Goal: Task Accomplishment & Management: Use online tool/utility

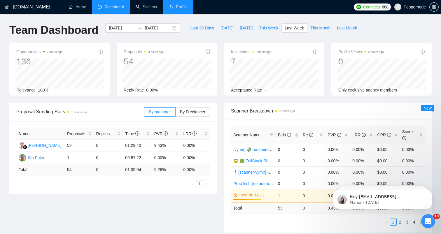
click at [178, 7] on link "Profile" at bounding box center [178, 6] width 18 height 5
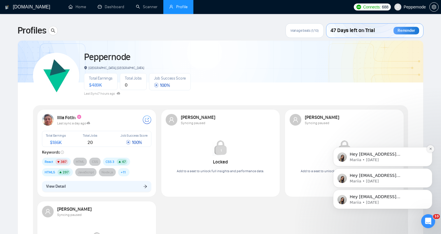
click at [430, 149] on icon "Dismiss notification" at bounding box center [430, 148] width 3 height 3
click at [429, 173] on button "Dismiss notification" at bounding box center [431, 171] width 8 height 8
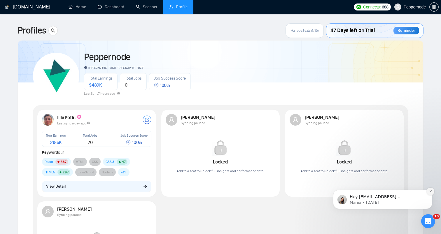
click at [429, 192] on icon "Dismiss notification" at bounding box center [430, 191] width 3 height 3
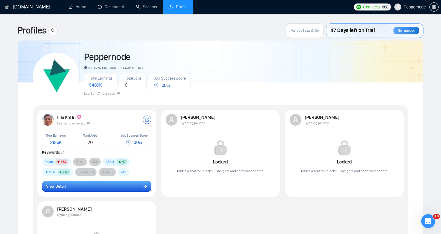
click at [108, 185] on button "View Detail" at bounding box center [97, 186] width 110 height 11
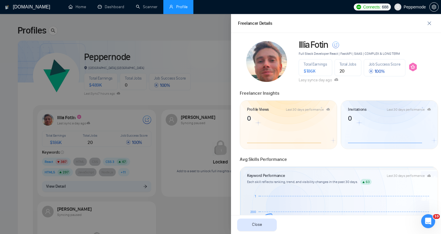
click at [131, 82] on div at bounding box center [220, 124] width 441 height 220
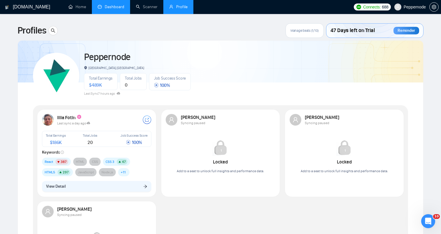
click at [116, 9] on link "Dashboard" at bounding box center [111, 6] width 27 height 5
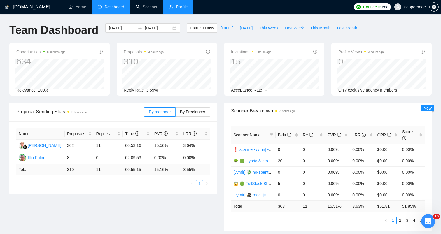
click at [169, 7] on link "Profile" at bounding box center [178, 6] width 18 height 5
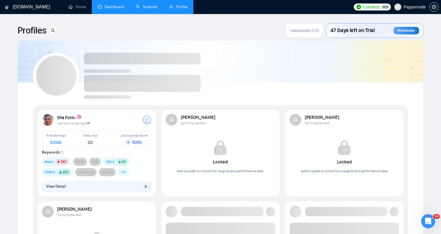
click at [141, 6] on link "Scanner" at bounding box center [147, 6] width 22 height 5
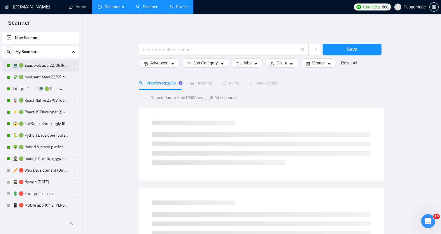
click at [28, 68] on link "💻 🟢 Saas web app 22/09 інший кінець" at bounding box center [40, 66] width 55 height 12
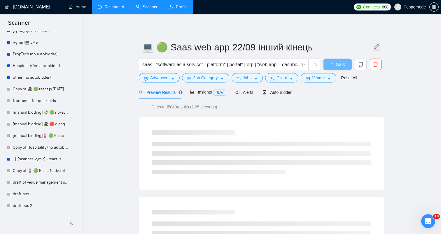
scroll to position [235, 0]
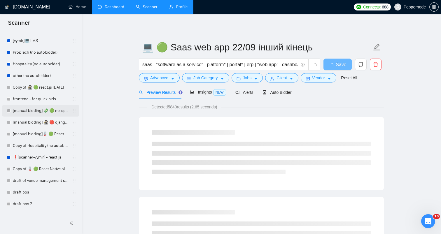
click at [40, 110] on link "[manual bidding] 💸 🟢 no-spent saas" at bounding box center [40, 111] width 55 height 12
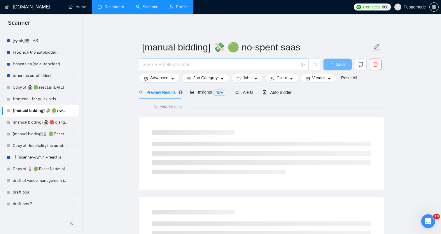
click at [204, 65] on input "text" at bounding box center [220, 64] width 156 height 7
paste input "AI Chatbot Development with ReactJS and FastAPI"
type input "AI Chatbot Development with ReactJS and FastAPI"
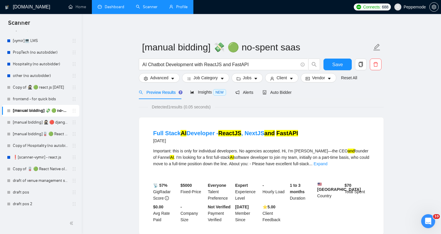
click at [282, 84] on form "[manual bidding] 💸 🟢 no-spent saas AI Chatbot Development with ReactJS and Fast…" at bounding box center [261, 62] width 245 height 48
click at [281, 78] on span "Client" at bounding box center [282, 78] width 11 height 6
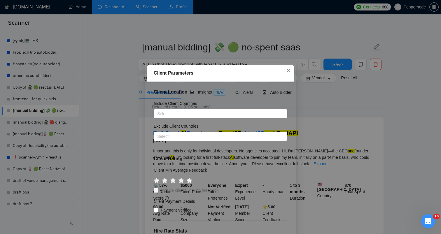
click at [106, 105] on div "Client Parameters Client Location Include Client Countries Select Exclude Clien…" at bounding box center [220, 117] width 441 height 234
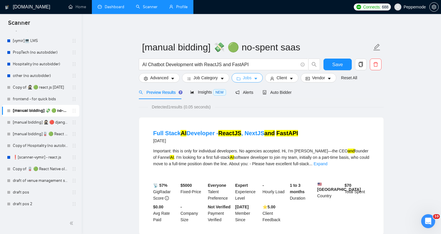
click at [250, 79] on span "Jobs" at bounding box center [247, 78] width 9 height 6
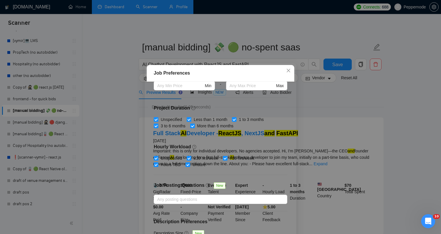
scroll to position [158, 0]
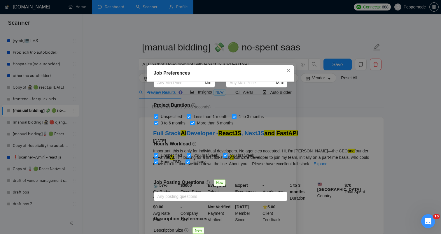
click at [115, 137] on div "Job Preferences Budget Project Type All Fixed Price Hourly Rate Fixed Price Bud…" at bounding box center [220, 117] width 441 height 234
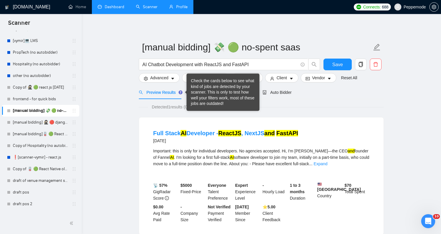
click at [187, 82] on div "Check the cards below to see what kind of jobs are detected by your scanner. Th…" at bounding box center [223, 92] width 73 height 37
click at [186, 80] on button "Job Category" at bounding box center [205, 77] width 47 height 9
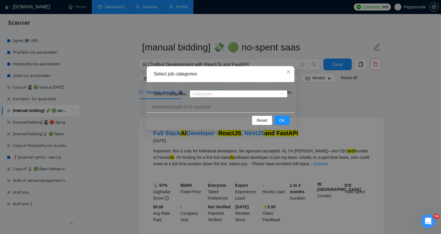
click at [126, 71] on div "Select job categories Select Categories Categories Reset OK" at bounding box center [220, 117] width 441 height 234
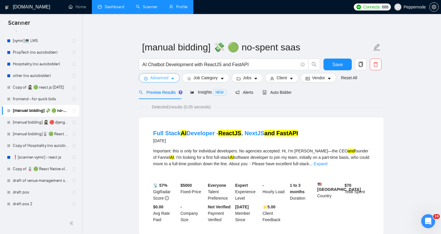
click at [166, 81] on span "Advanced" at bounding box center [159, 78] width 18 height 6
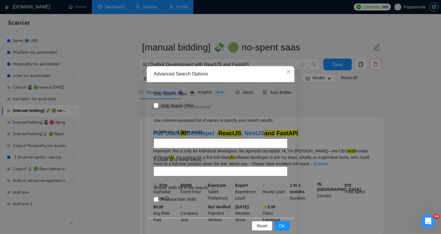
click at [119, 129] on div "Advanced Search Options Only Search Titles: Only Search Titles Use comma-separa…" at bounding box center [220, 117] width 441 height 234
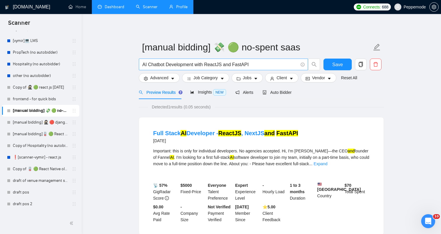
click at [280, 69] on span "AI Chatbot Development with ReactJS and FastAPI" at bounding box center [223, 65] width 169 height 12
click at [280, 67] on input "AI Chatbot Development with ReactJS and FastAPI" at bounding box center [220, 64] width 156 height 7
click at [106, 73] on main "[manual bidding] 💸 🟢 no-spent saas Save Advanced Job Category Jobs Client Vendo…" at bounding box center [261, 137] width 341 height 228
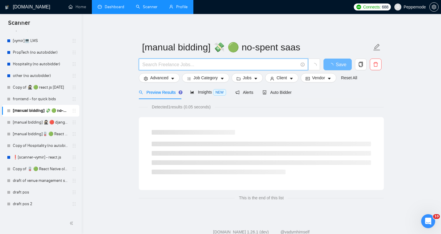
click at [162, 66] on input "text" at bounding box center [220, 64] width 156 height 7
paste input "AI Chatbot Development with ReactJS and FastAPI"
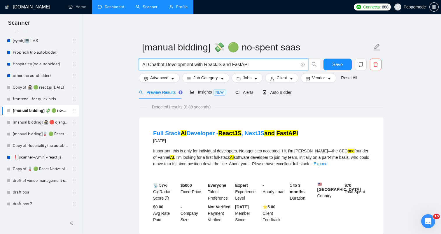
type input "AI Chatbot Development with ReactJS and FastAPI"
click at [121, 62] on main "[manual bidding] 💸 🟢 no-spent saas AI Chatbot Development with ReactJS and Fast…" at bounding box center [261, 137] width 341 height 228
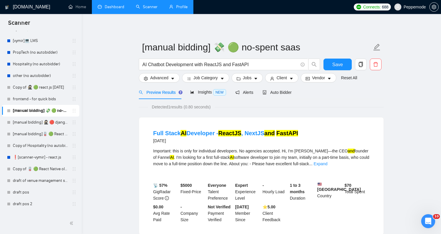
click at [123, 60] on main "[manual bidding] 💸 🟢 no-spent saas AI Chatbot Development with ReactJS and Fast…" at bounding box center [261, 137] width 341 height 228
click at [207, 90] on div "Insights NEW" at bounding box center [208, 92] width 36 height 7
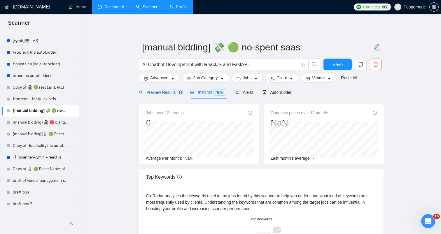
click at [152, 93] on span "Preview Results" at bounding box center [160, 92] width 42 height 5
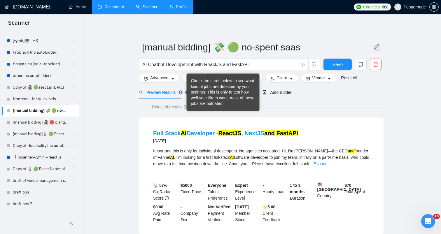
click at [207, 93] on div "Check the cards below to see what kind of jobs are detected by your scanner. Th…" at bounding box center [223, 92] width 64 height 29
click at [159, 90] on span "Preview Results" at bounding box center [160, 92] width 42 height 5
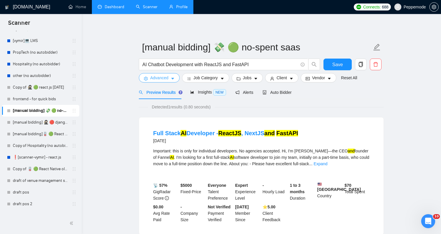
click at [160, 80] on span "Advanced" at bounding box center [159, 78] width 18 height 6
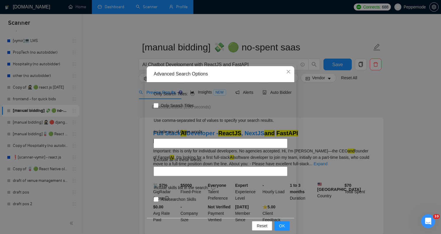
scroll to position [8, 0]
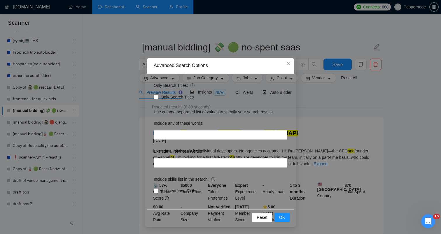
click at [343, 126] on div "Advanced Search Options Only Search Titles: Only Search Titles Use comma-separa…" at bounding box center [220, 117] width 441 height 234
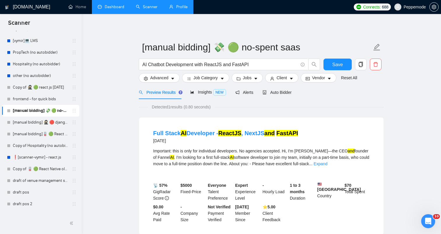
scroll to position [0, 0]
click at [205, 77] on span "Job Category" at bounding box center [205, 78] width 24 height 6
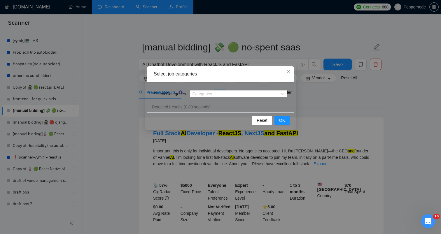
click at [352, 100] on div "Select job categories Select Categories Categories Reset OK" at bounding box center [220, 117] width 441 height 234
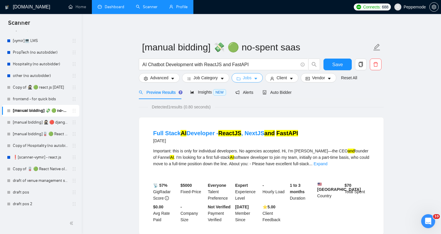
click at [251, 79] on span "Jobs" at bounding box center [247, 78] width 9 height 6
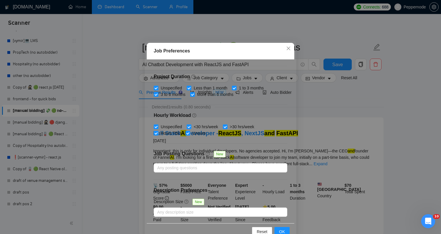
scroll to position [37, 0]
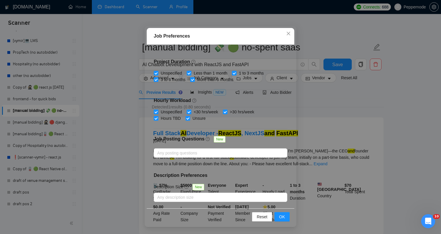
click at [323, 88] on div "Job Preferences Budget Project Type All Fixed Price Hourly Rate Fixed Price Bud…" at bounding box center [220, 117] width 441 height 234
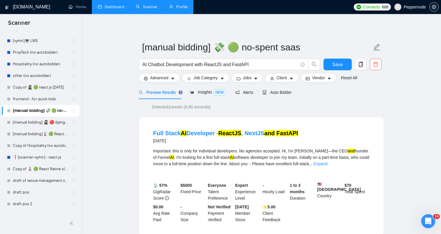
scroll to position [9, 0]
click at [278, 82] on button "Client" at bounding box center [281, 77] width 33 height 9
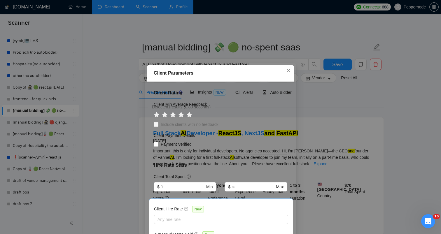
scroll to position [150, 0]
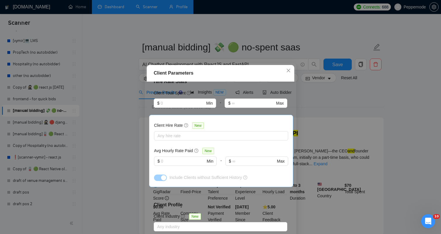
click at [340, 116] on div "Client Parameters Client Location Include Client Countries Select Exclude Clien…" at bounding box center [220, 117] width 441 height 234
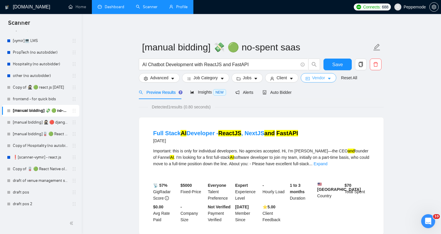
click at [321, 80] on span "Vendor" at bounding box center [318, 78] width 13 height 6
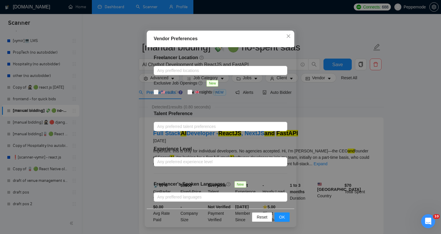
click at [340, 139] on div "Vendor Preferences Freelancer Location Any preffered locations Exclusive Job Op…" at bounding box center [220, 117] width 441 height 234
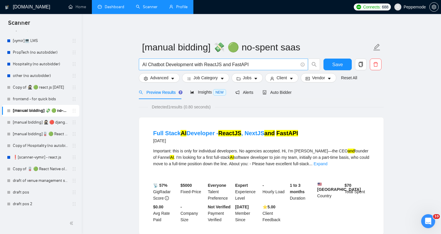
click at [265, 64] on input "AI Chatbot Development with ReactJS and FastAPI" at bounding box center [220, 64] width 156 height 7
click at [41, 99] on link "frontend - for quick bids" at bounding box center [40, 99] width 55 height 12
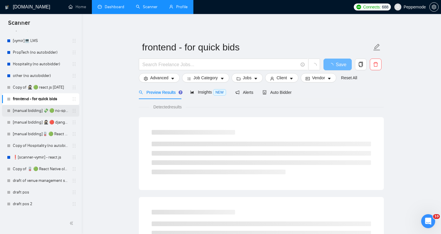
click at [43, 109] on link "[manual bidding] 💸 🟢 no-spent saas" at bounding box center [40, 111] width 55 height 12
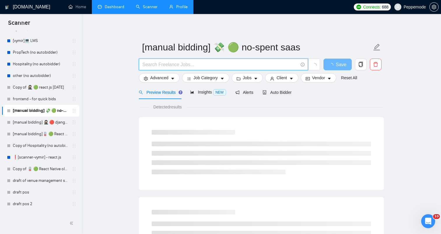
click at [222, 63] on input "text" at bounding box center [220, 64] width 156 height 7
click at [260, 64] on input "text" at bounding box center [220, 64] width 156 height 7
paste input "AI Chatbot Development with ReactJS and FastAPI"
type input "AI Chatbot Development with ReactJS and FastAPI"
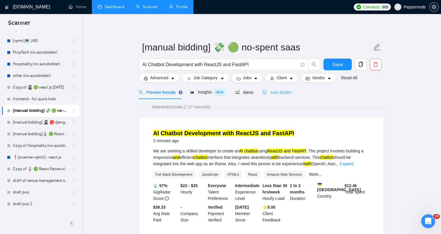
click at [277, 98] on div "Auto Bidder" at bounding box center [277, 92] width 29 height 14
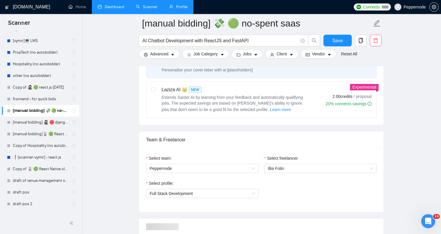
click at [277, 98] on span "Extends Sardor AI by learning from your feedback and automatically qualifying j…" at bounding box center [232, 103] width 141 height 17
click at [155, 91] on input "radio" at bounding box center [153, 89] width 4 height 4
radio input "true"
radio input "false"
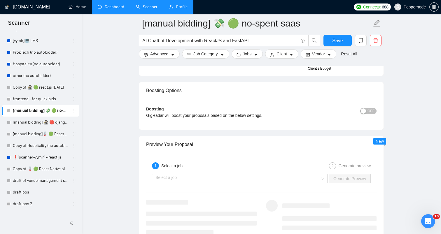
scroll to position [1108, 0]
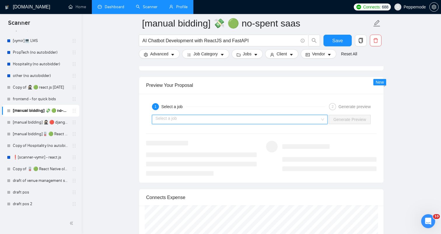
click at [286, 117] on input "search" at bounding box center [237, 119] width 165 height 9
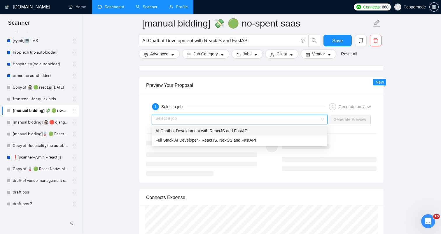
click at [225, 130] on span "AI Chatbot Development with ReactJS and FastAPI" at bounding box center [201, 131] width 93 height 5
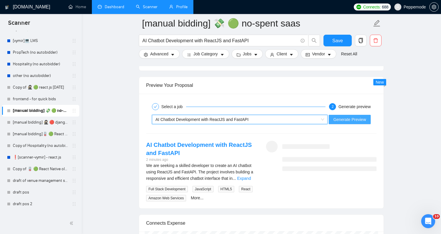
click at [347, 117] on span "Generate Preview" at bounding box center [349, 119] width 33 height 6
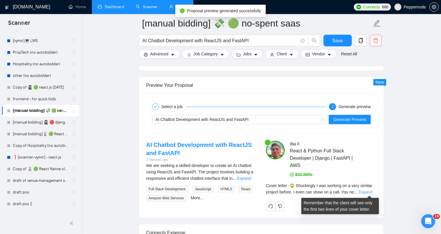
click at [371, 192] on link "Expand" at bounding box center [365, 192] width 14 height 5
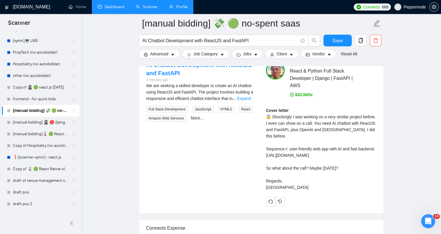
scroll to position [1193, 0]
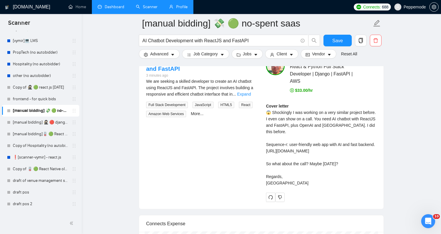
drag, startPoint x: 265, startPoint y: 112, endPoint x: 306, endPoint y: 203, distance: 99.8
click at [306, 202] on div "[PERSON_NAME] React & Python Full Stack Developer | Django | FastAPI | AWS $33.…" at bounding box center [321, 130] width 120 height 146
copy div "😱 Shockingly I was working on a very similar project before. I even can show on…"
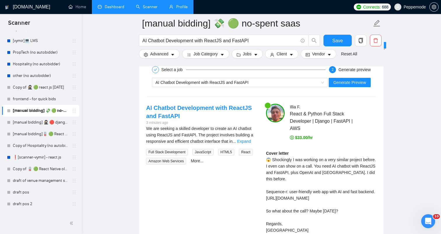
scroll to position [1138, 0]
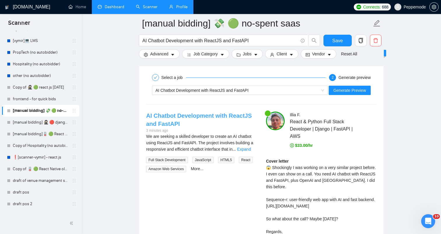
click at [193, 113] on link "AI Chatbot Development with ReactJS and FastAPI" at bounding box center [199, 120] width 106 height 15
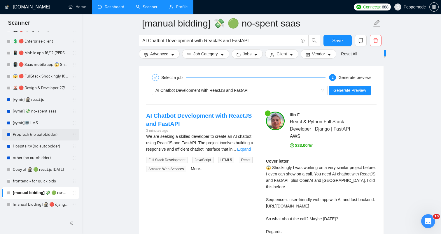
scroll to position [0, 0]
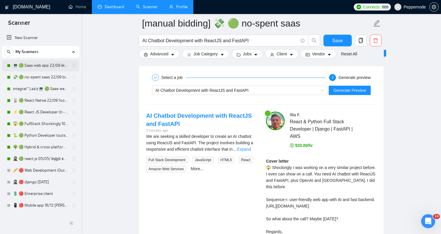
click at [34, 69] on link "💻 🟢 Saas web app 22/09 інший кінець" at bounding box center [40, 66] width 55 height 12
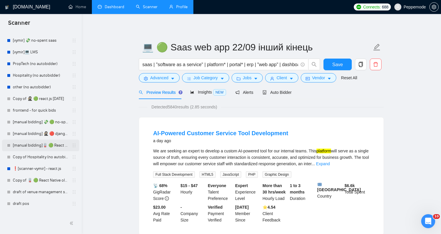
scroll to position [221, 0]
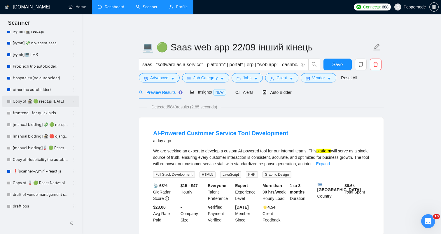
click at [40, 103] on link "Copy of 🥷🏻 🟢 react.js [DATE]" at bounding box center [40, 102] width 55 height 12
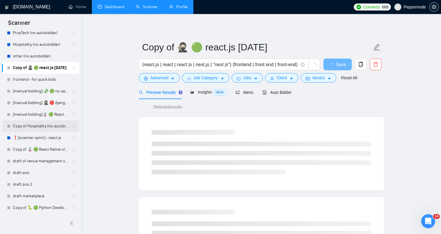
scroll to position [255, 0]
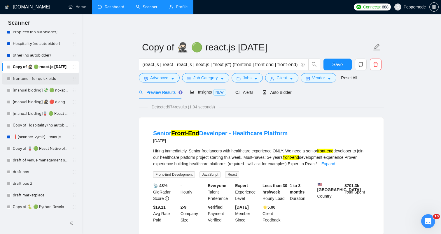
click at [41, 83] on link "frontend - for quick bids" at bounding box center [40, 79] width 55 height 12
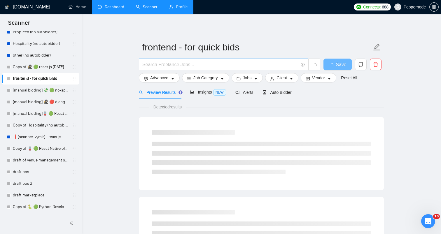
click at [209, 63] on input "text" at bounding box center [220, 64] width 156 height 7
paste input "AI Chatbot Development with ReactJS and FastAPI"
type input "AI Chatbot Development with ReactJS and FastAPI"
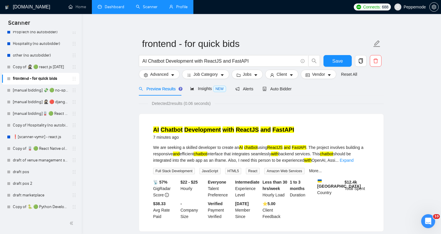
scroll to position [2, 0]
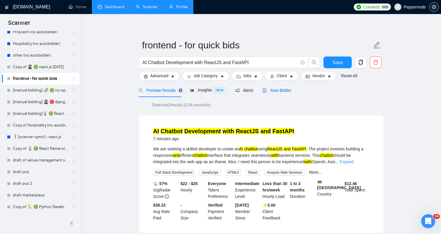
click at [273, 91] on span "Auto Bidder" at bounding box center [277, 90] width 29 height 5
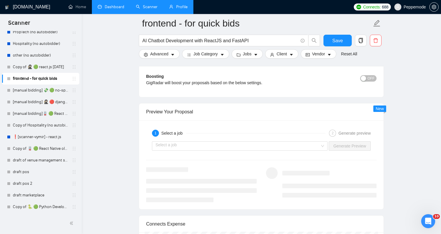
scroll to position [1098, 0]
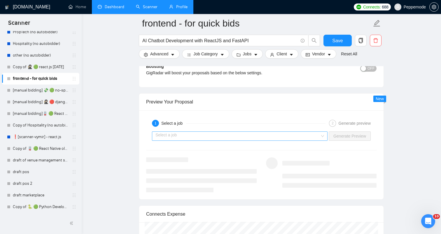
click at [319, 135] on div "Select a job" at bounding box center [240, 136] width 176 height 9
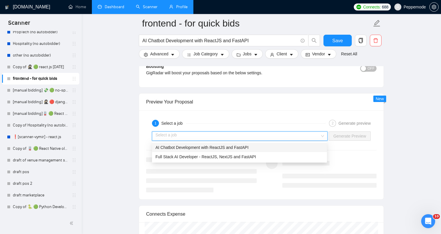
click at [246, 149] on span "AI Chatbot Development with ReactJS and FastAPI" at bounding box center [201, 147] width 93 height 5
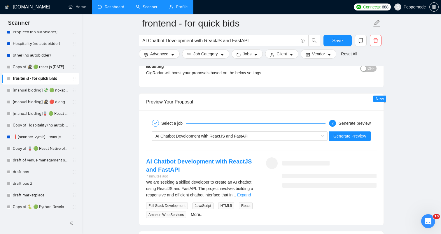
click at [359, 141] on div "AI Chatbot Development with ReactJS and FastAPI Generate Preview" at bounding box center [262, 136] width 232 height 14
click at [359, 139] on button "Generate Preview" at bounding box center [350, 136] width 42 height 9
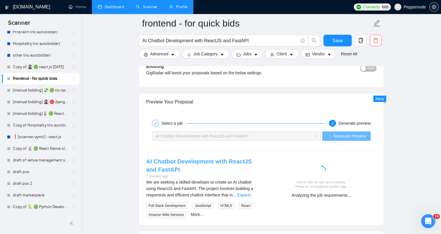
click at [209, 160] on link "AI Chatbot Development with ReactJS and FastAPI" at bounding box center [199, 165] width 106 height 15
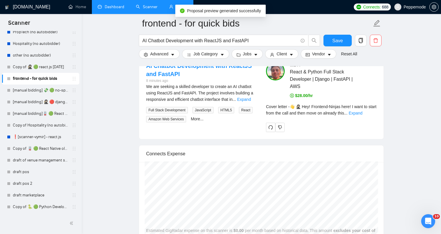
scroll to position [1196, 0]
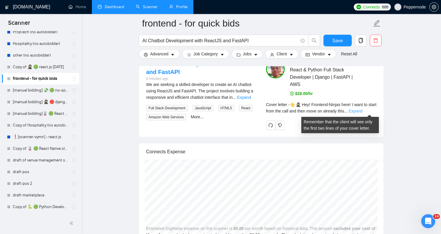
click at [362, 110] on link "Expand" at bounding box center [356, 111] width 14 height 5
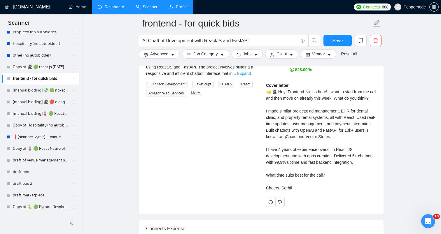
scroll to position [1231, 0]
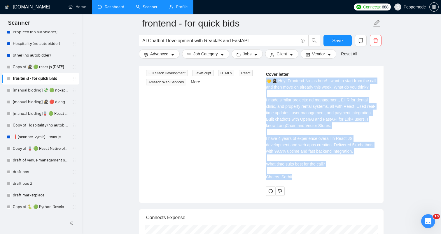
drag, startPoint x: 266, startPoint y: 81, endPoint x: 308, endPoint y: 184, distance: 111.1
click at [308, 180] on div "Cover letter 👋 🥷🏻 Hey! Frontend-Ninjas here! I want to start from the call and …" at bounding box center [321, 125] width 111 height 109
copy div "👋 🥷🏻 Hey! Frontend-Ninjas here! I want to start from the call and then move on …"
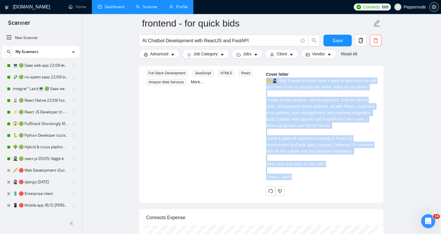
click at [33, 64] on link "💻 🟢 Saas web app 22/09 інший кінець" at bounding box center [40, 66] width 55 height 12
